Goal: Information Seeking & Learning: Learn about a topic

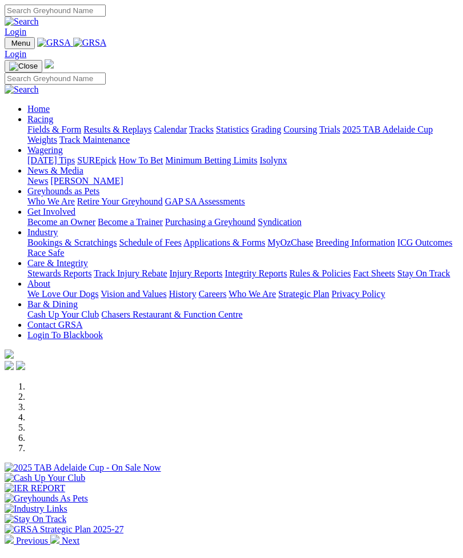
click at [53, 124] on link "Racing" at bounding box center [40, 119] width 26 height 10
click at [131, 134] on link "Results & Replays" at bounding box center [117, 130] width 68 height 10
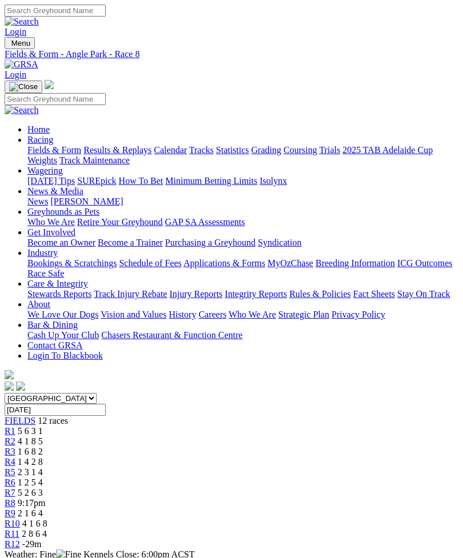
click at [15, 509] on span "R9" at bounding box center [10, 514] width 11 height 10
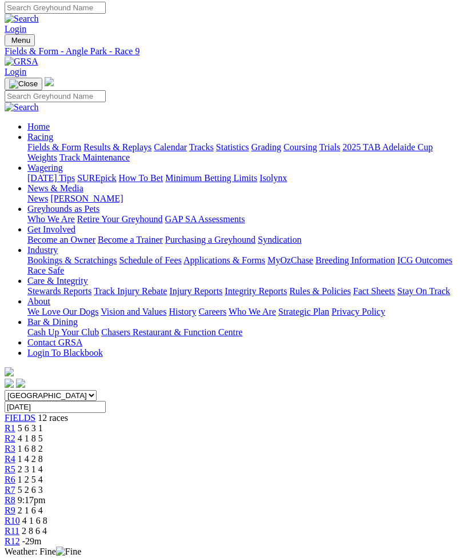
scroll to position [0, 2]
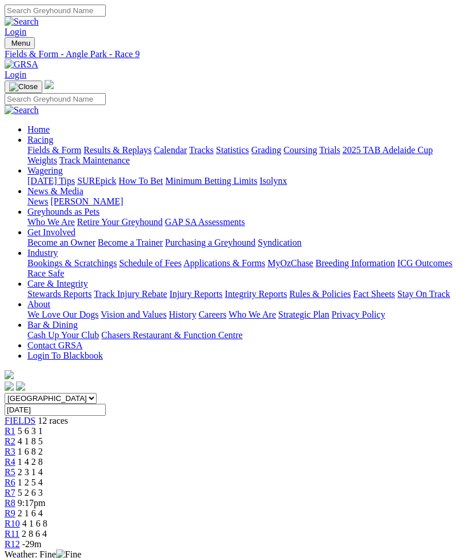
click at [15, 426] on link "R1" at bounding box center [10, 431] width 11 height 10
